Goal: Find specific page/section: Find specific page/section

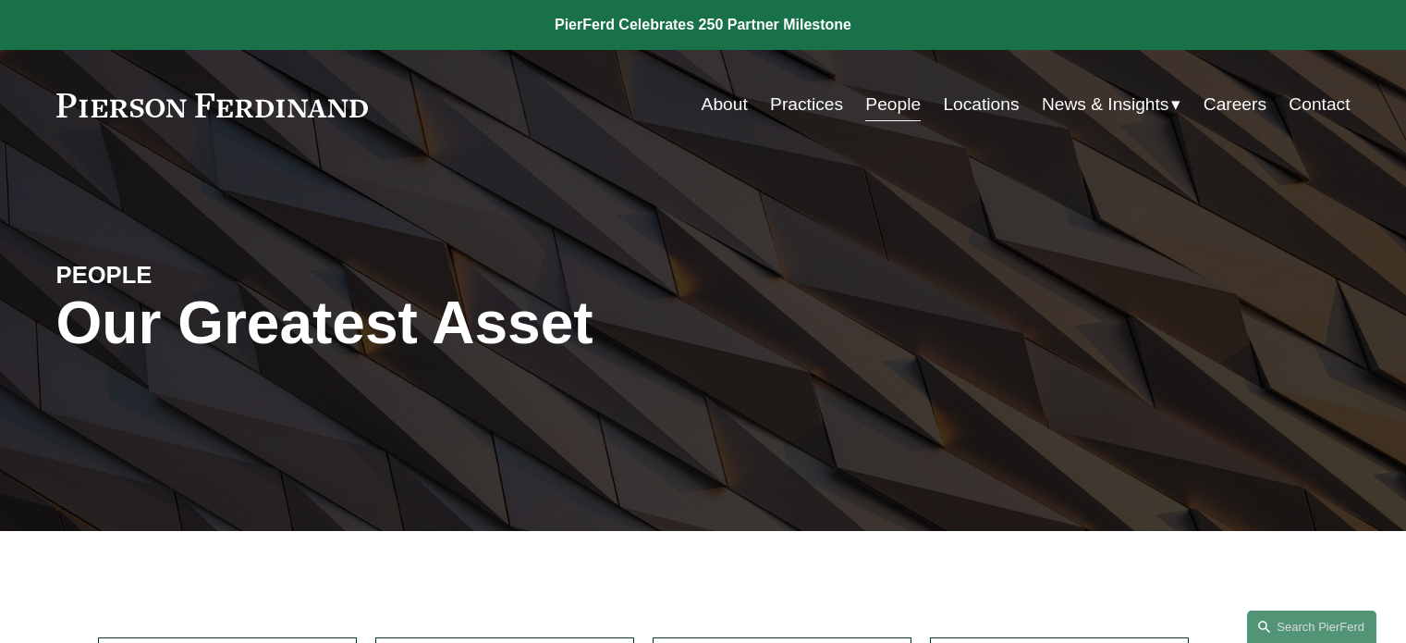
scroll to position [398, 0]
click at [821, 106] on link "Practices" at bounding box center [806, 104] width 73 height 35
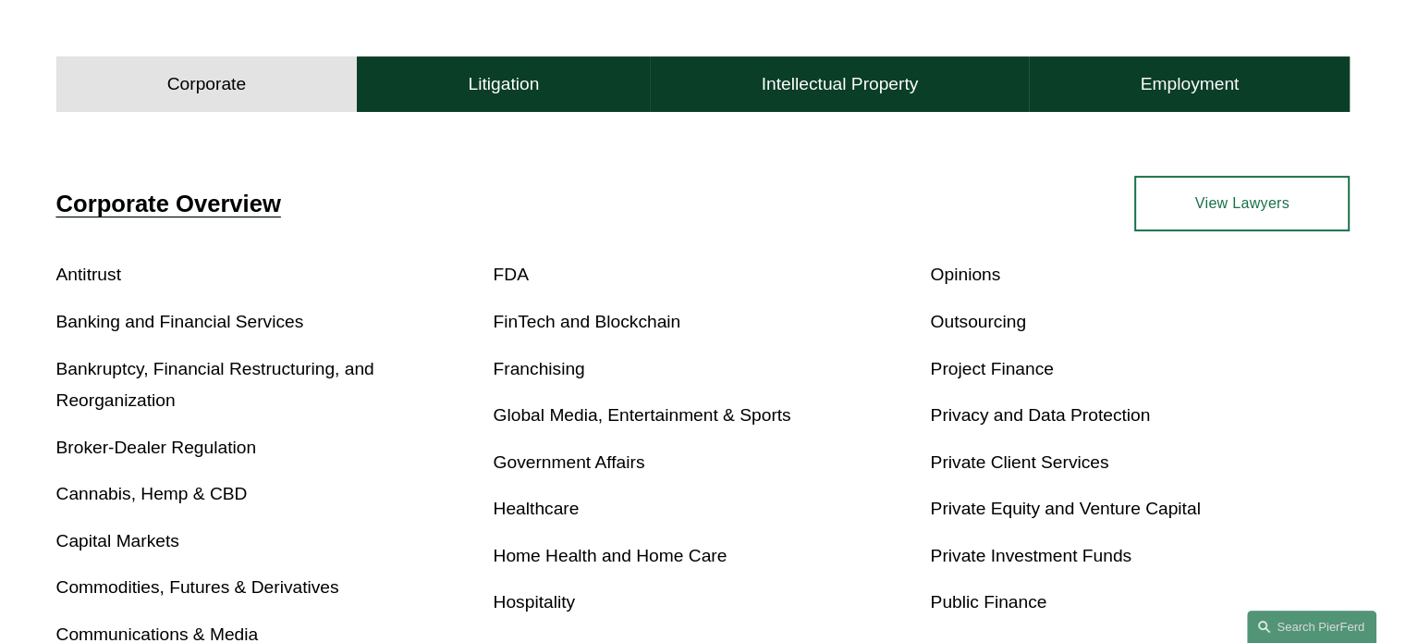
scroll to position [564, 0]
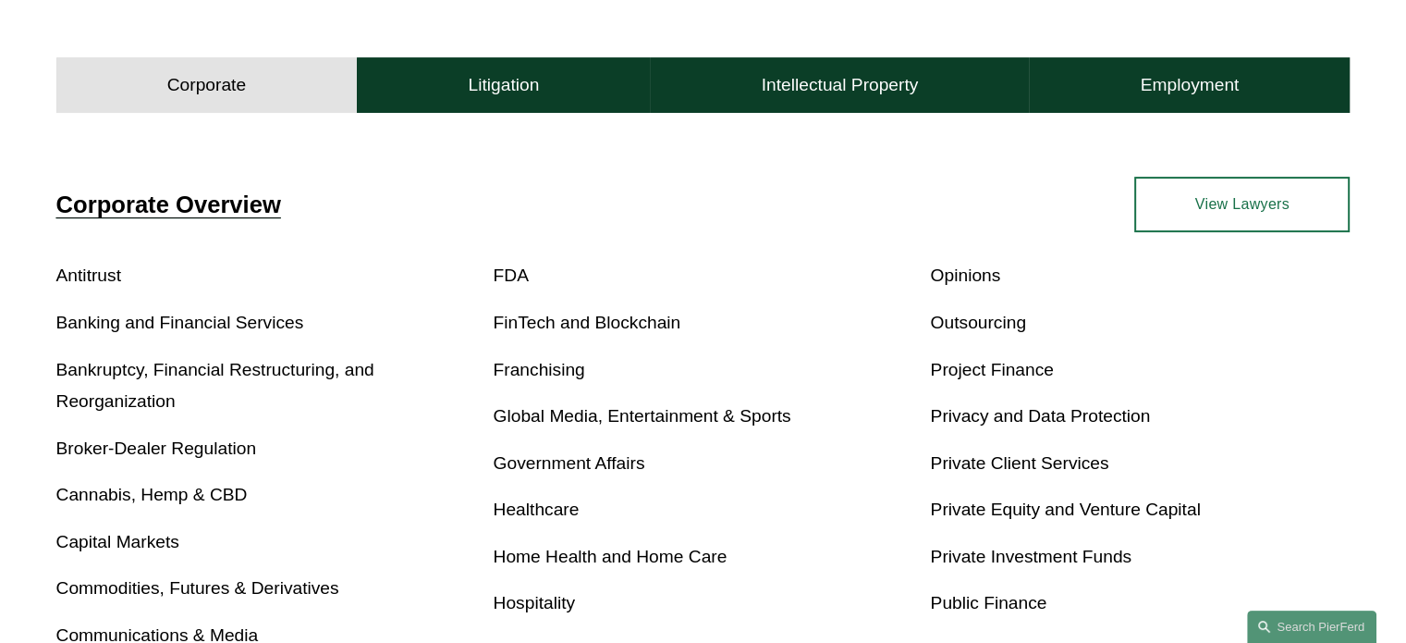
click at [211, 381] on p "Bankruptcy, Financial Restructuring, and Reorganization" at bounding box center [266, 386] width 420 height 64
click at [193, 374] on link "Bankruptcy, Financial Restructuring, and Reorganization" at bounding box center [215, 386] width 318 height 52
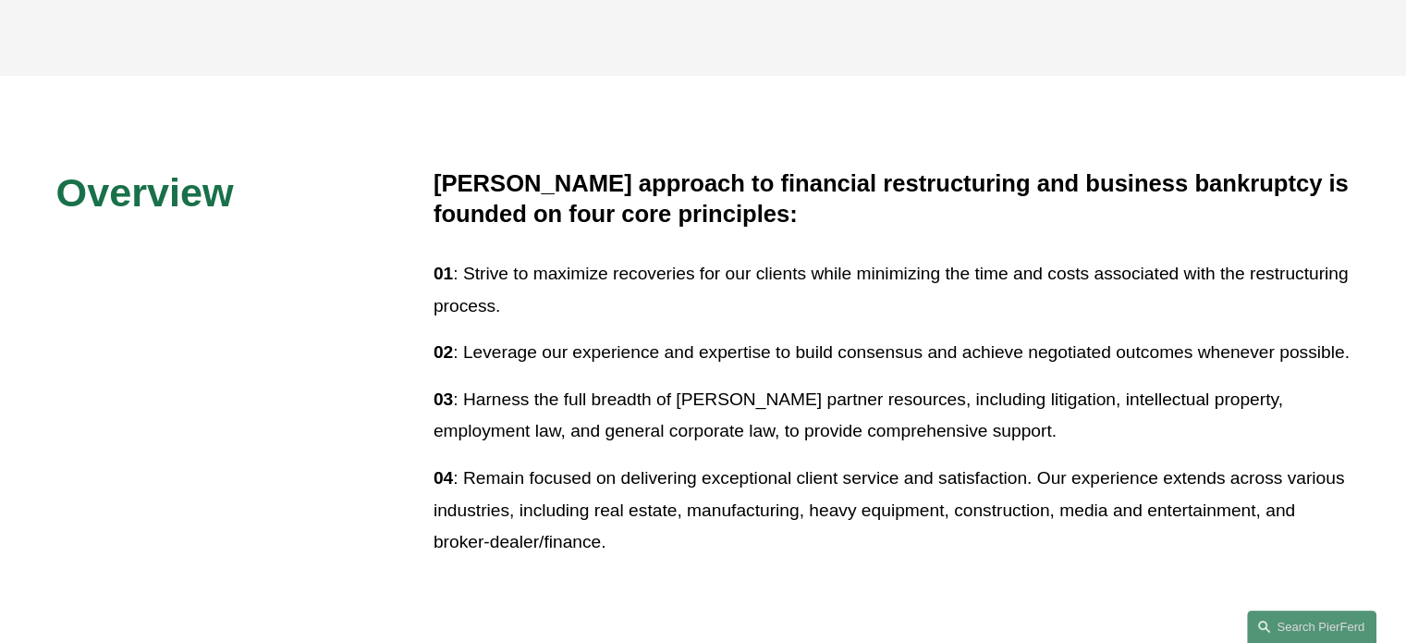
scroll to position [402, 0]
